Goal: Information Seeking & Learning: Find specific fact

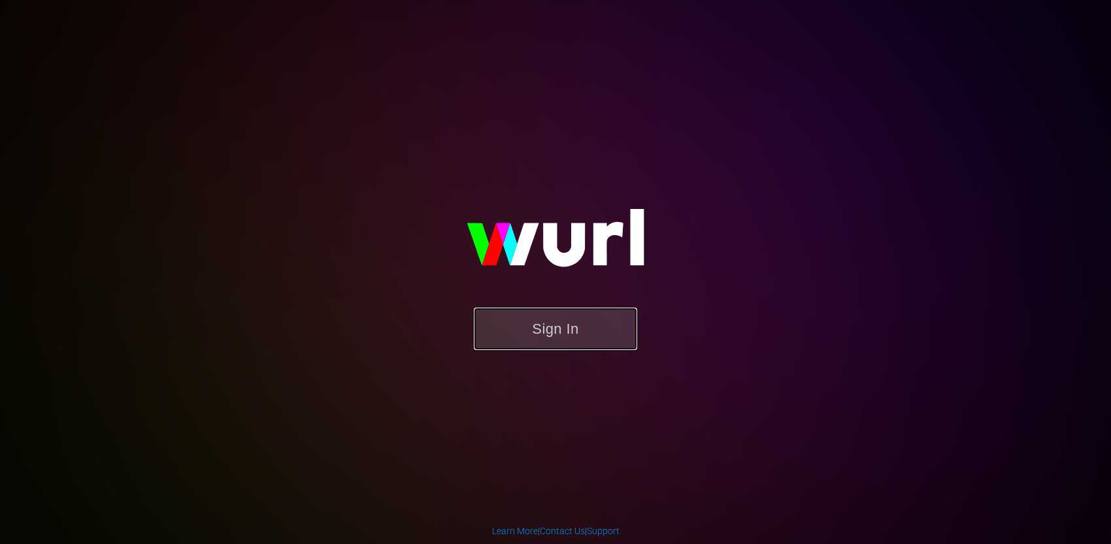
click at [588, 338] on button "Sign In" at bounding box center [555, 329] width 163 height 42
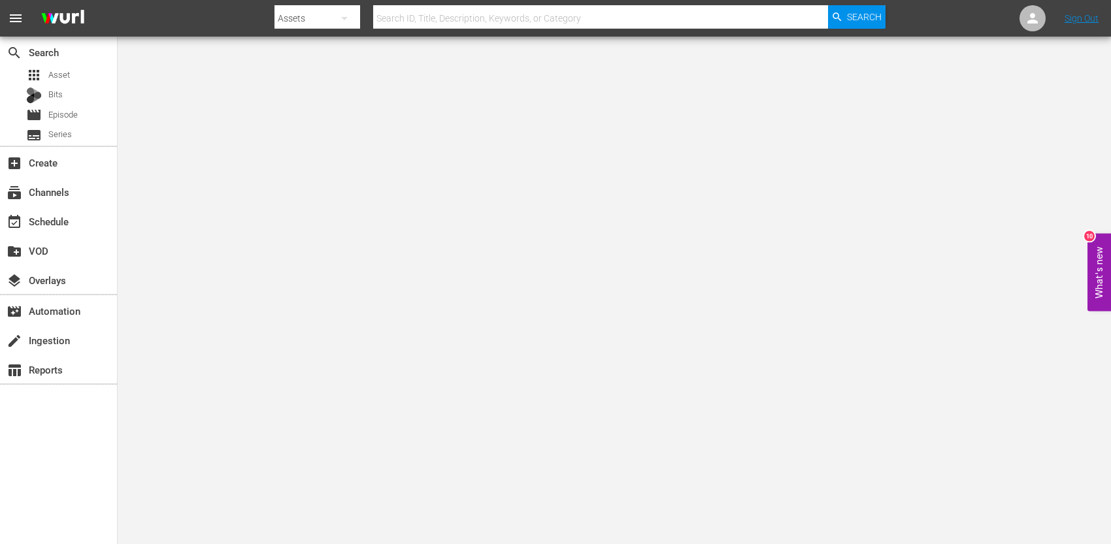
click at [444, 21] on input "text" at bounding box center [600, 18] width 455 height 31
paste input "292044"
type input "292044"
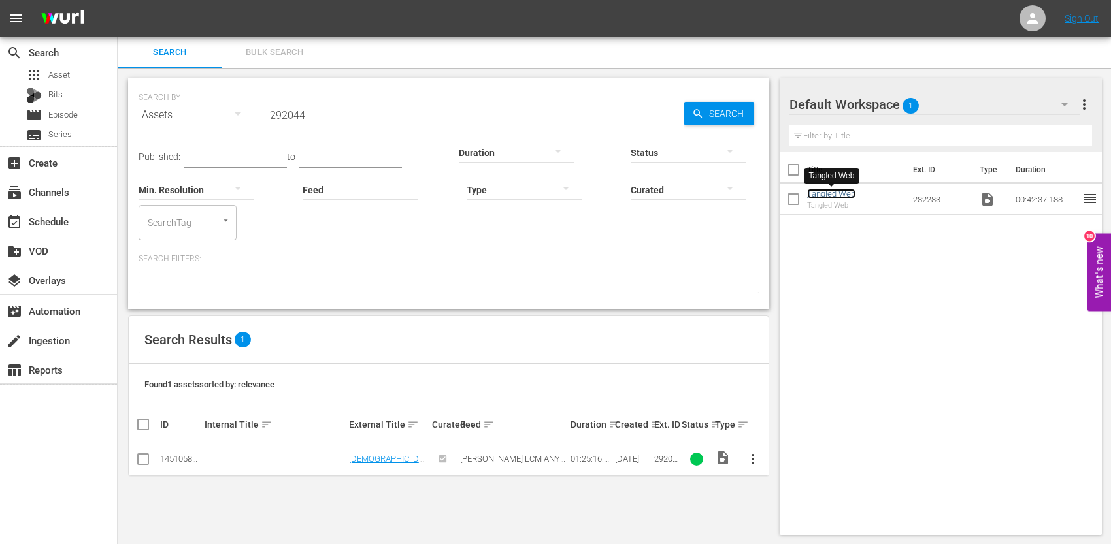
click at [827, 194] on link "Tangled Web" at bounding box center [831, 194] width 48 height 10
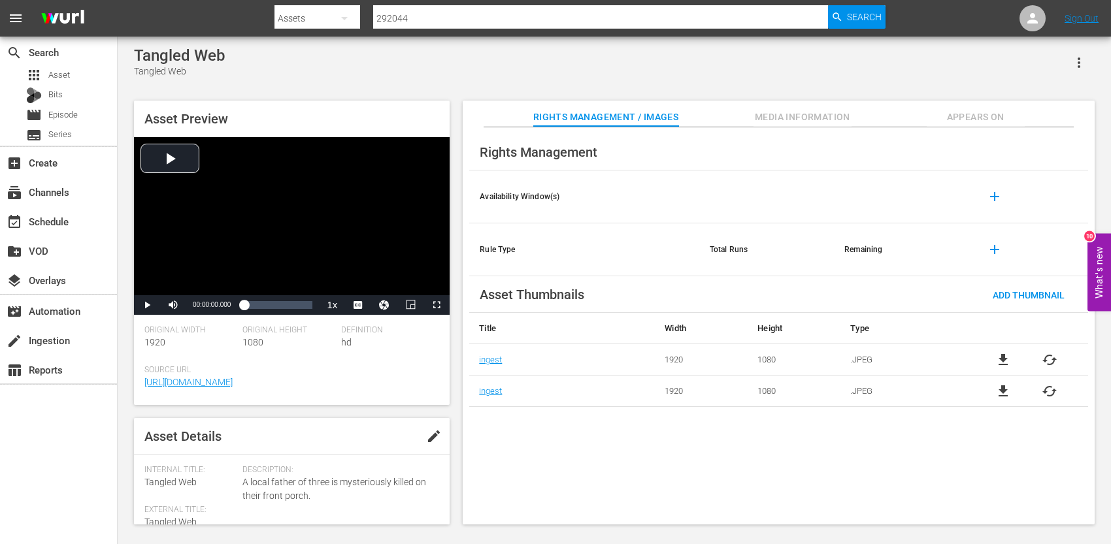
click at [956, 112] on span "Appears On" at bounding box center [976, 117] width 98 height 16
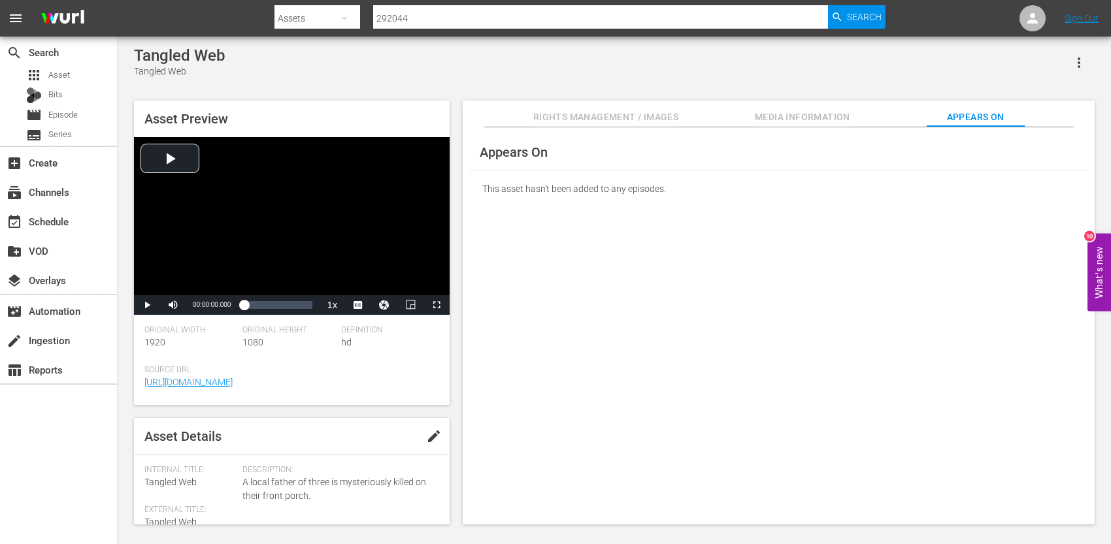
click at [826, 122] on span "Media Information" at bounding box center [803, 117] width 98 height 16
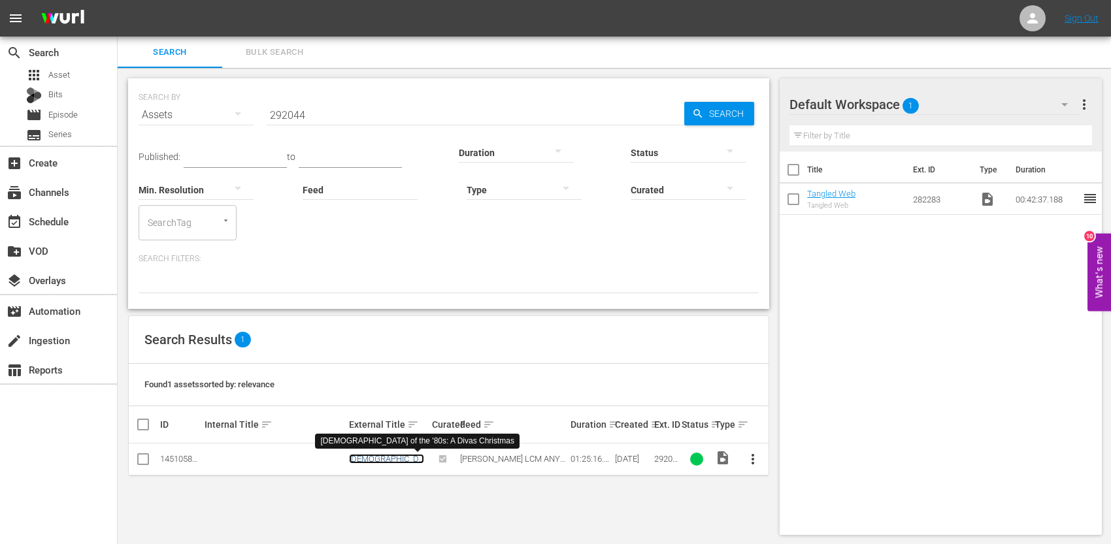
click at [399, 459] on link "[DEMOGRAPHIC_DATA] of the '80s: A Divas Christmas" at bounding box center [386, 468] width 75 height 29
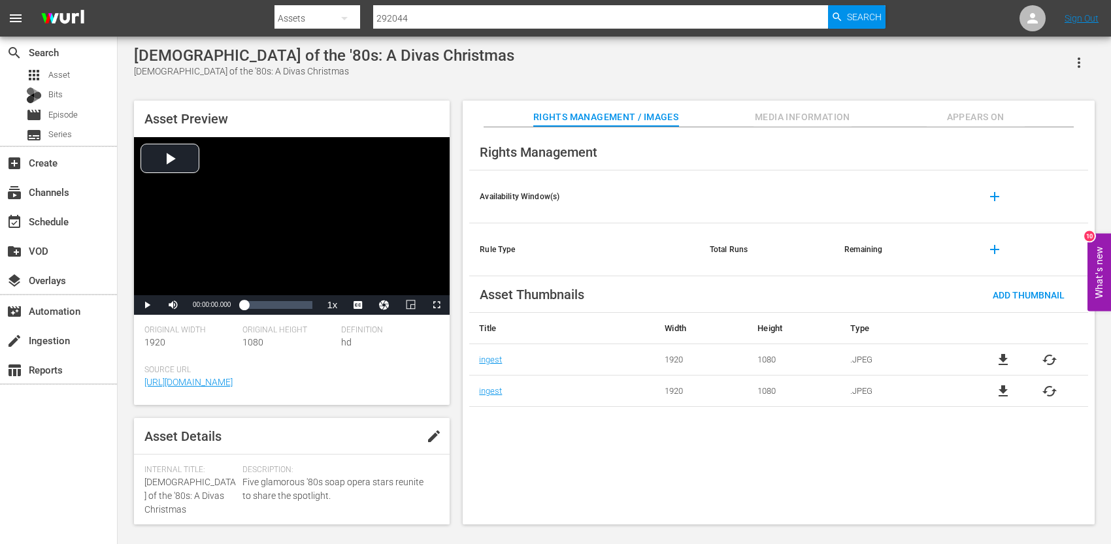
click at [427, 441] on span "edit" at bounding box center [434, 437] width 16 height 16
click at [363, 435] on span "Discard" at bounding box center [353, 437] width 58 height 10
click at [822, 120] on span "Media Information" at bounding box center [803, 117] width 98 height 16
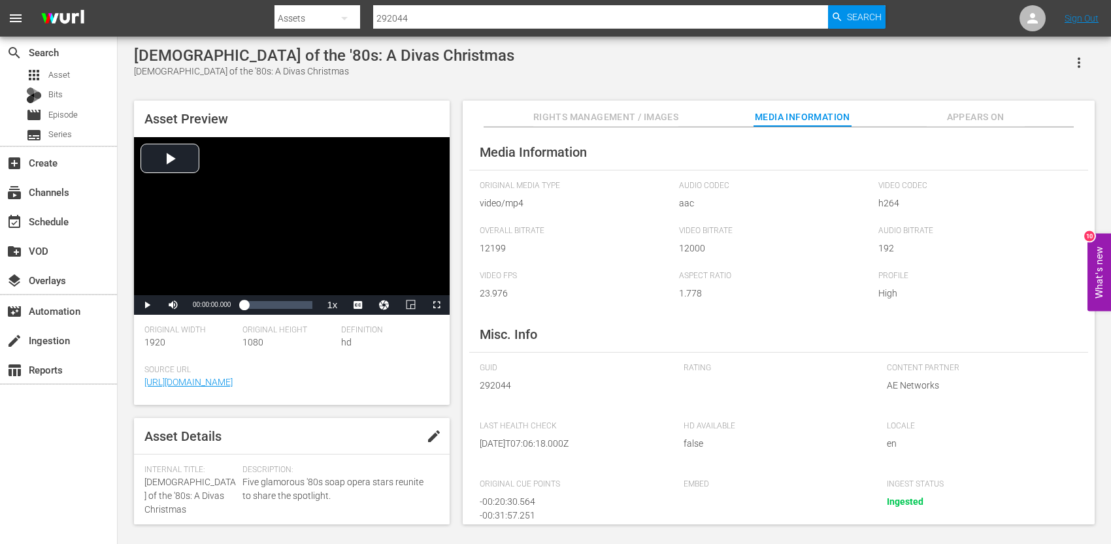
click at [977, 116] on span "Appears On" at bounding box center [976, 117] width 98 height 16
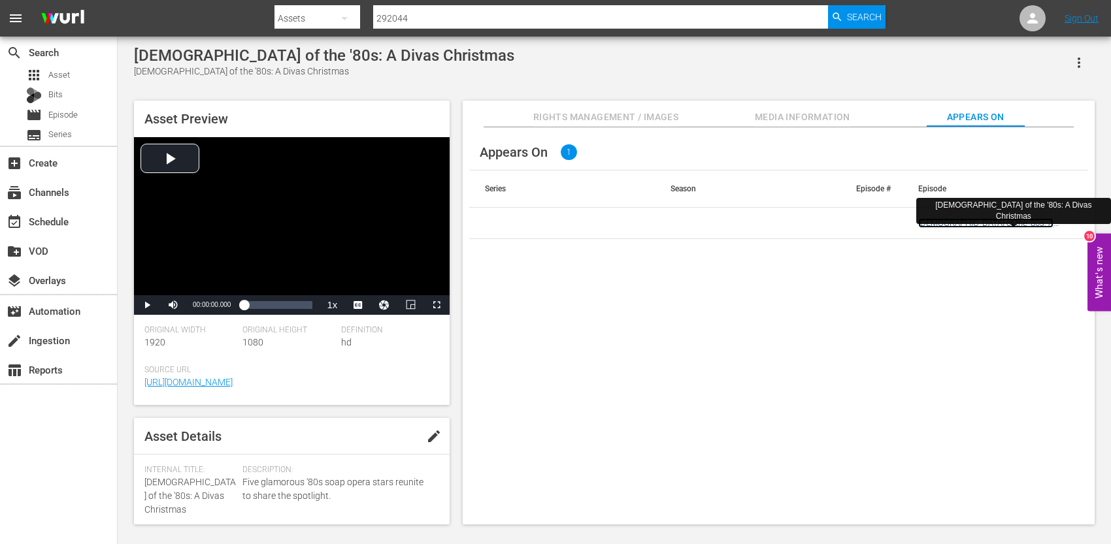
click at [979, 227] on link "[DEMOGRAPHIC_DATA] of the '80s: A Divas Christmas" at bounding box center [985, 228] width 135 height 20
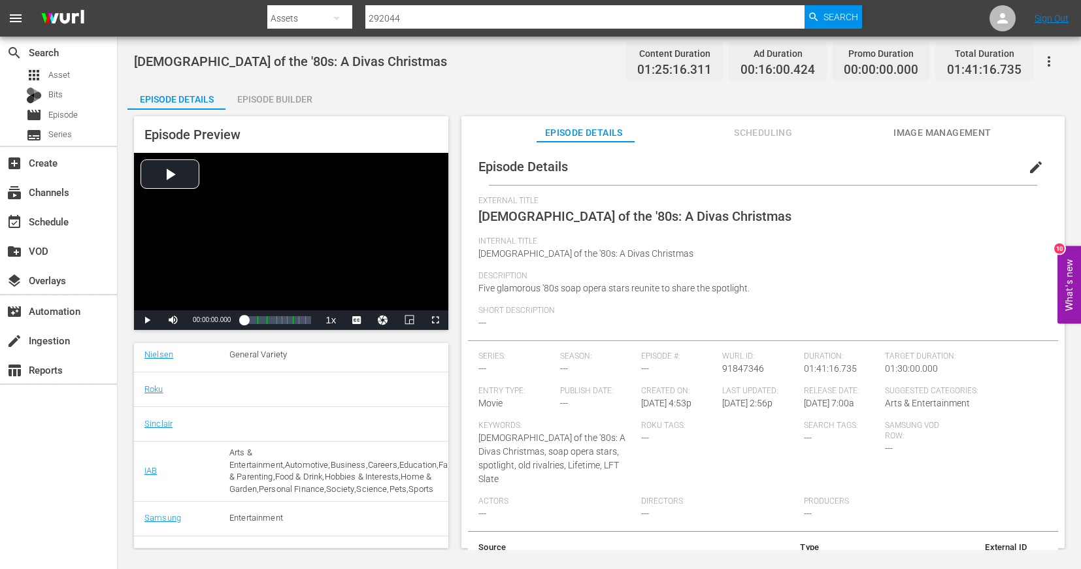
click at [431, 25] on input "292044" at bounding box center [584, 18] width 439 height 31
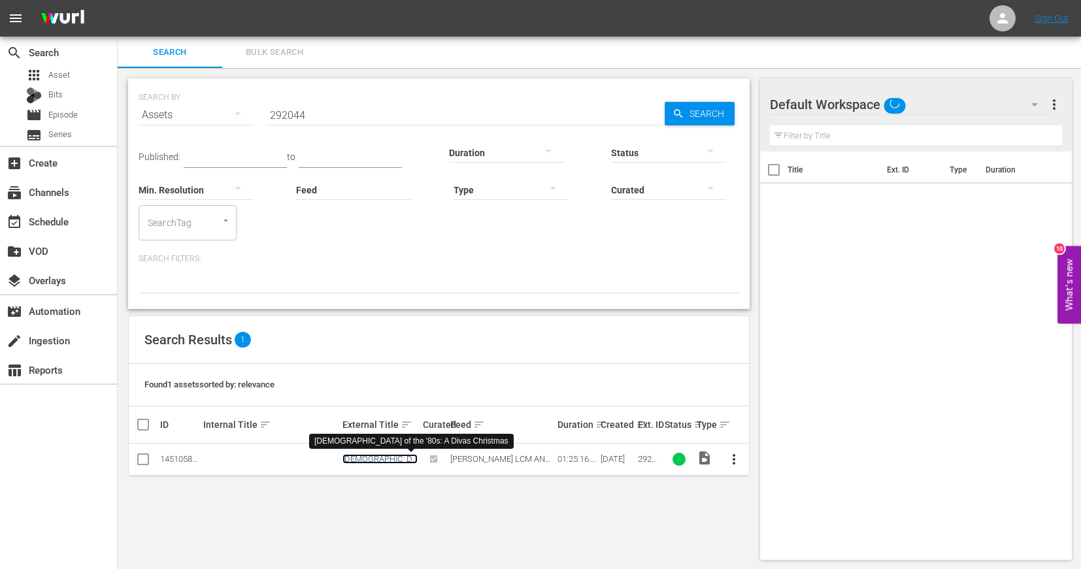
click at [389, 458] on link "[DEMOGRAPHIC_DATA] of the '80s: A Divas Christmas" at bounding box center [379, 468] width 75 height 29
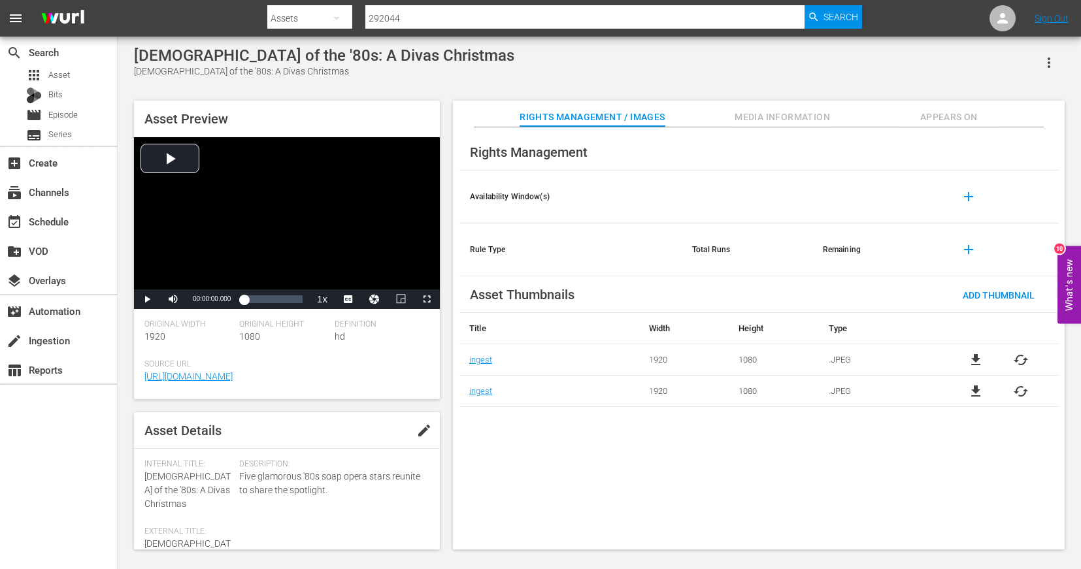
click at [942, 122] on span "Appears On" at bounding box center [949, 117] width 98 height 16
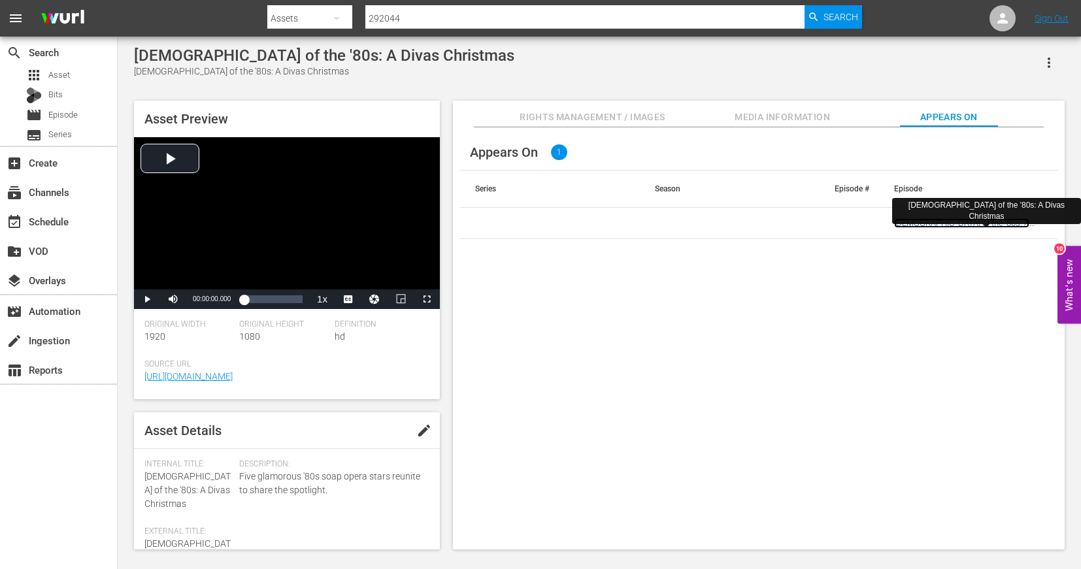
click at [954, 221] on link "[DEMOGRAPHIC_DATA] of the '80s: A Divas Christmas" at bounding box center [961, 228] width 135 height 20
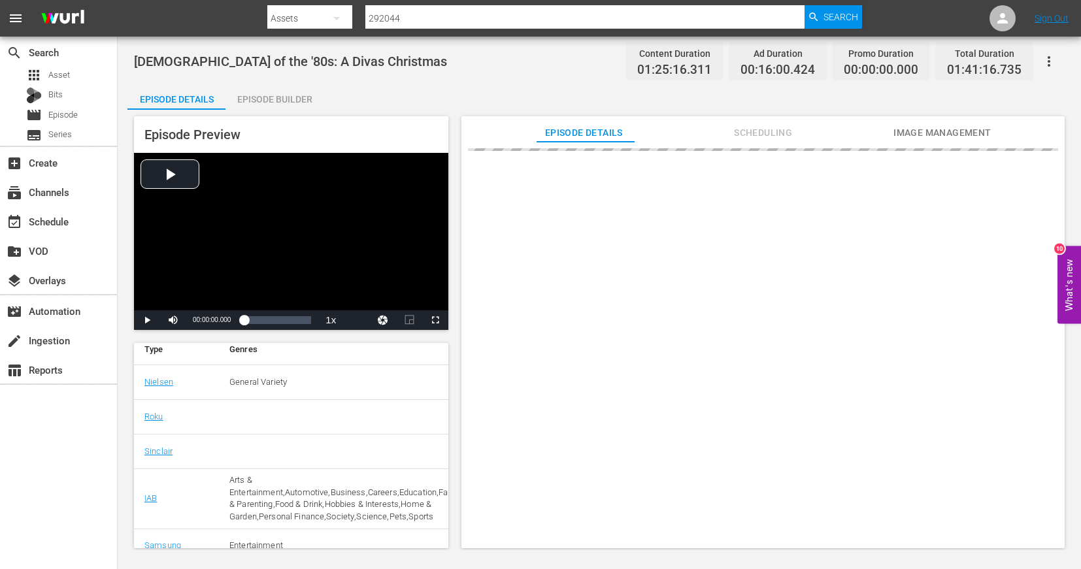
scroll to position [197, 0]
